Goal: Information Seeking & Learning: Learn about a topic

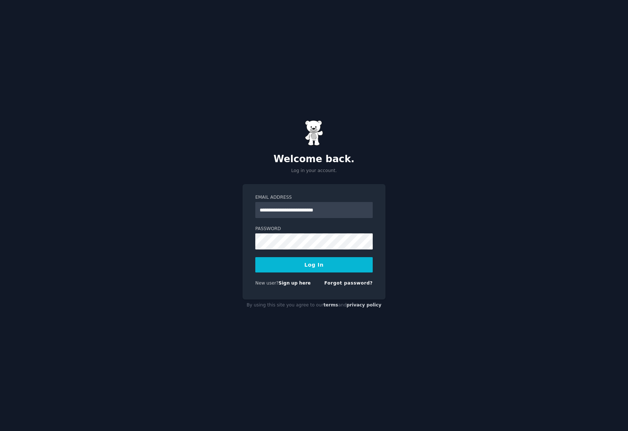
type input "**********"
click at [327, 265] on button "Log In" at bounding box center [313, 264] width 117 height 15
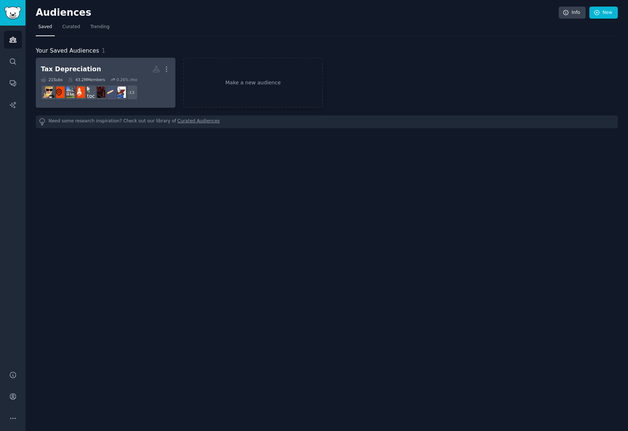
click at [104, 69] on h2 "Tax Depreciation More" at bounding box center [106, 69] width 130 height 13
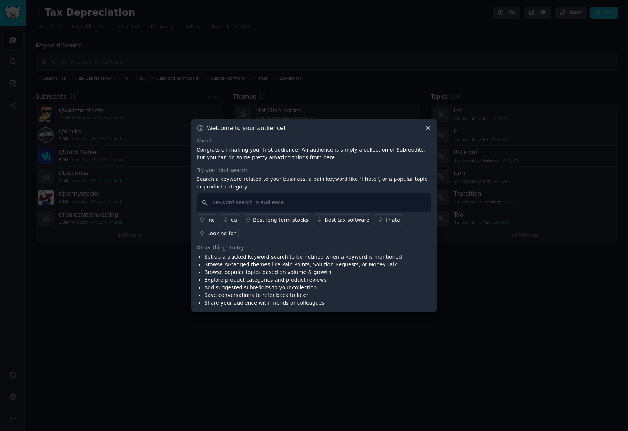
click at [428, 132] on icon at bounding box center [428, 128] width 8 height 8
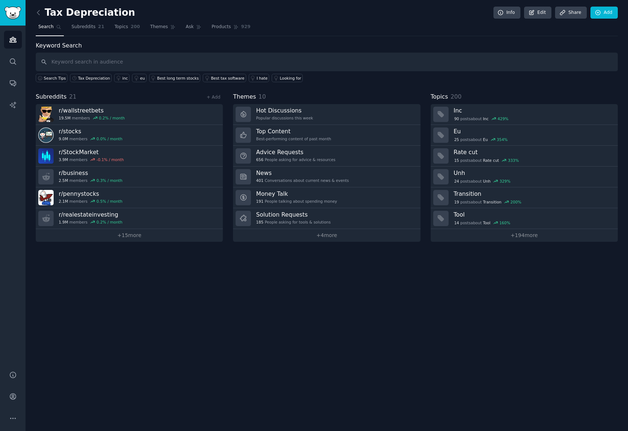
click at [285, 17] on div "Tax Depreciation Info Edit Share Add" at bounding box center [327, 14] width 582 height 15
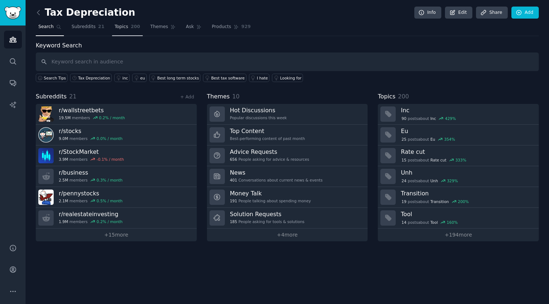
click at [122, 30] on link "Topics 200" at bounding box center [127, 28] width 31 height 15
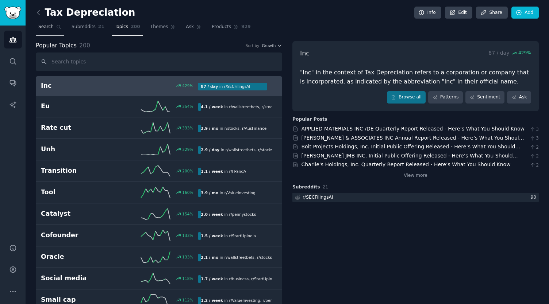
click at [52, 26] on link "Search" at bounding box center [50, 28] width 28 height 15
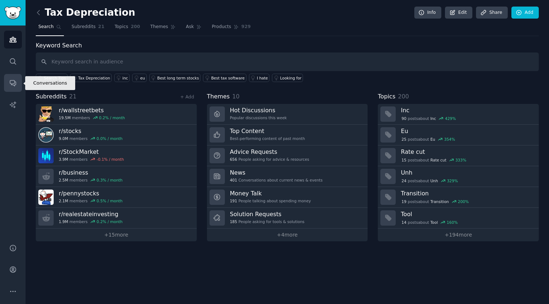
click at [11, 81] on icon "Sidebar" at bounding box center [13, 83] width 8 height 8
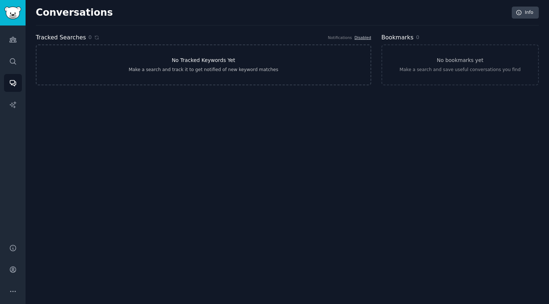
click at [225, 61] on h3 "No Tracked Keywords Yet" at bounding box center [202, 61] width 63 height 8
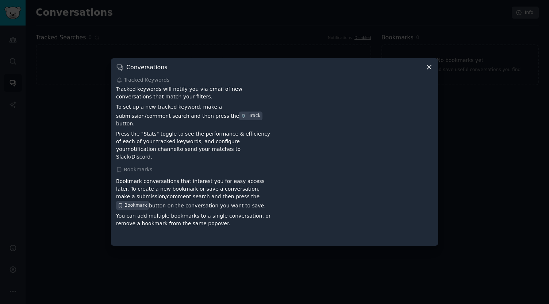
click at [432, 71] on icon at bounding box center [429, 67] width 8 height 8
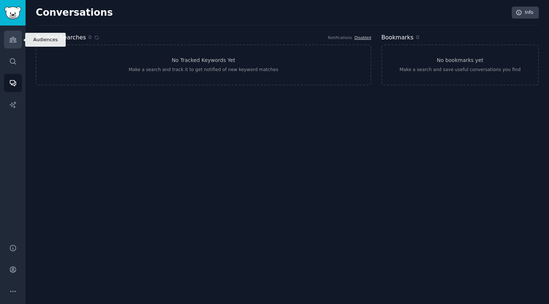
click at [11, 37] on icon "Sidebar" at bounding box center [13, 40] width 8 height 8
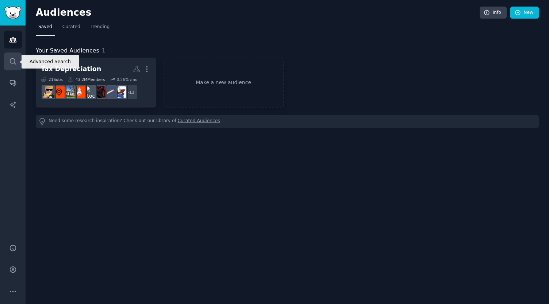
click at [13, 59] on icon "Sidebar" at bounding box center [13, 62] width 8 height 8
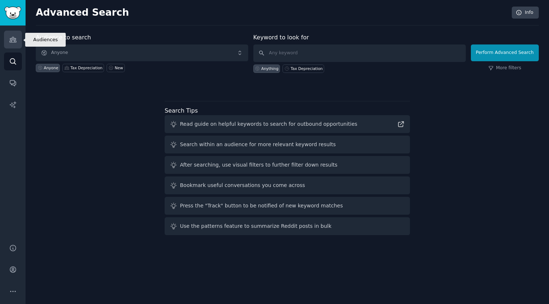
click at [15, 39] on icon "Sidebar" at bounding box center [12, 39] width 7 height 5
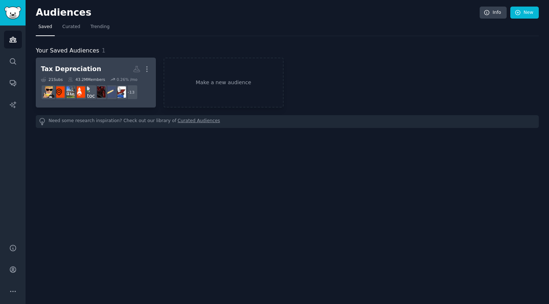
click at [77, 67] on div "Tax Depreciation" at bounding box center [71, 69] width 60 height 9
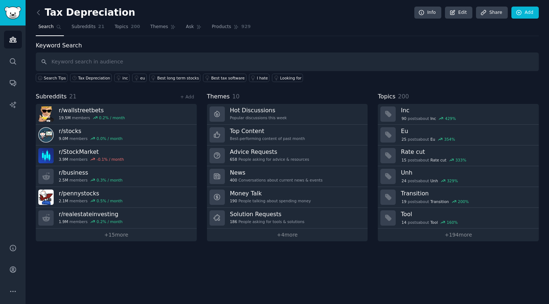
click at [363, 26] on nav "Search Subreddits 21 Topics 200 Themes Ask Products 929" at bounding box center [287, 28] width 503 height 15
click at [97, 77] on div "Tax Depreciation" at bounding box center [94, 78] width 32 height 5
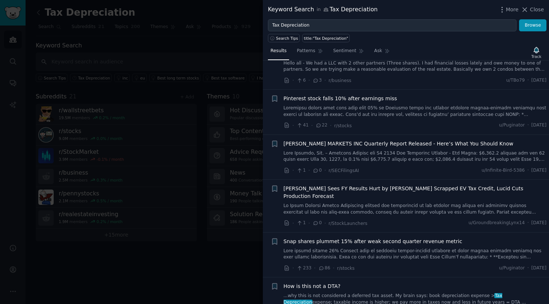
scroll to position [348, 0]
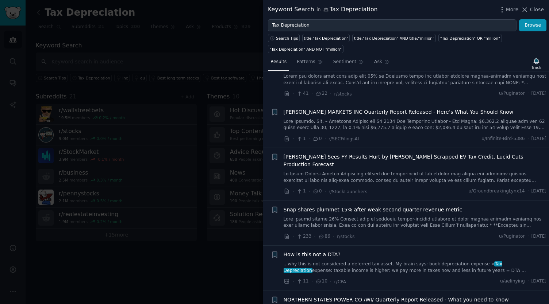
click at [420, 218] on link at bounding box center [414, 222] width 263 height 13
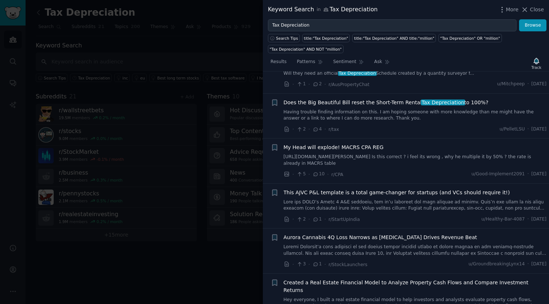
scroll to position [1251, 0]
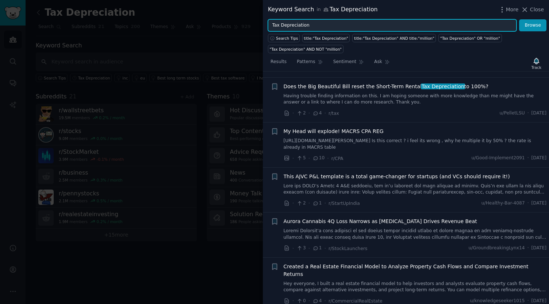
click at [313, 25] on input "Tax Depreciation" at bounding box center [392, 25] width 248 height 12
type input "property valuation"
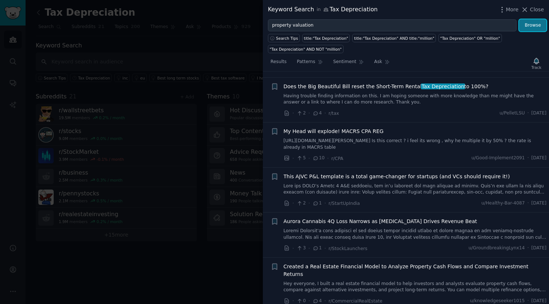
click at [527, 28] on button "Browse" at bounding box center [532, 25] width 27 height 12
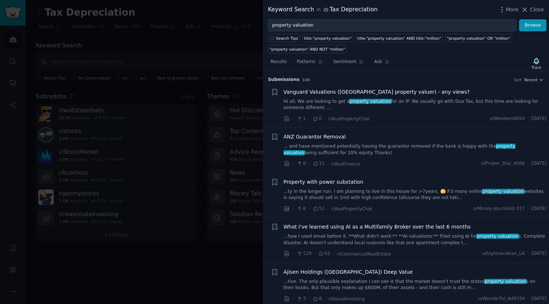
drag, startPoint x: 407, startPoint y: 101, endPoint x: 388, endPoint y: 103, distance: 19.0
click at [388, 103] on link "Hi all, We are looking to get a property valuation for an IP. We usually go wit…" at bounding box center [414, 105] width 263 height 13
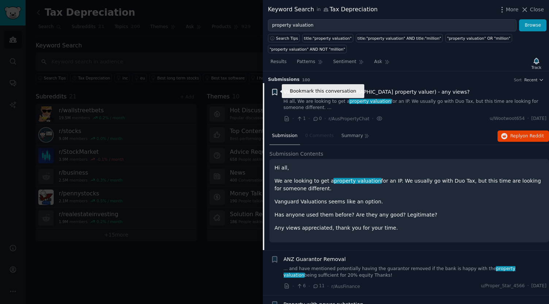
click at [273, 90] on icon "button" at bounding box center [274, 92] width 4 height 6
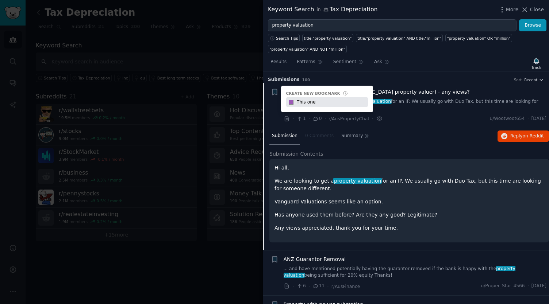
type input "This one"
